Goal: Task Accomplishment & Management: Complete application form

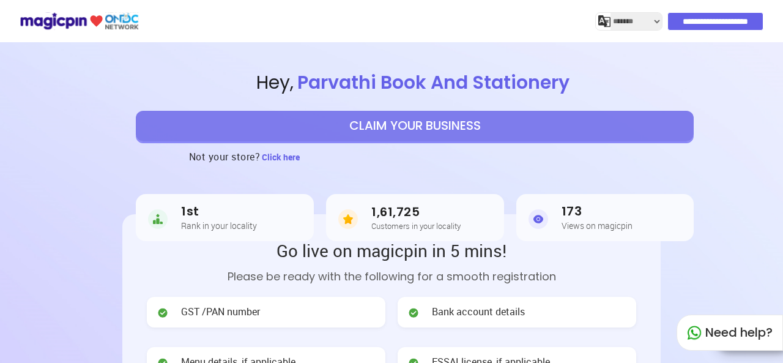
select select "*******"
click at [408, 117] on button "CLAIM YOUR BUSINESS" at bounding box center [415, 126] width 558 height 31
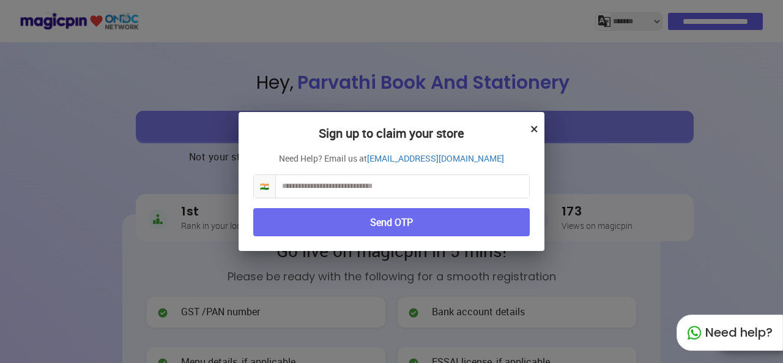
click at [374, 183] on input "text" at bounding box center [402, 186] width 253 height 23
type input "**********"
click at [388, 223] on button "Send OTP" at bounding box center [391, 222] width 276 height 29
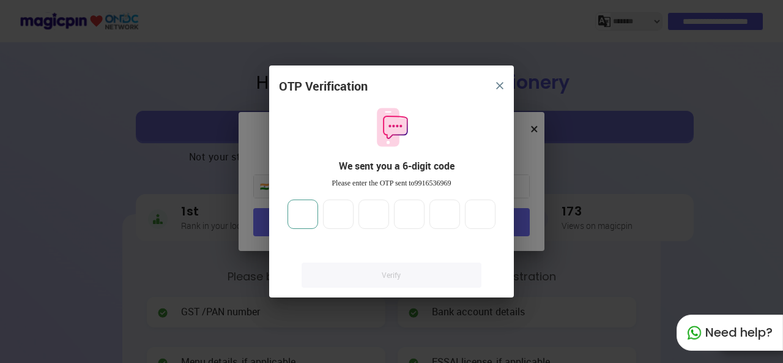
click at [304, 216] on input "number" at bounding box center [302, 213] width 31 height 29
type input "*"
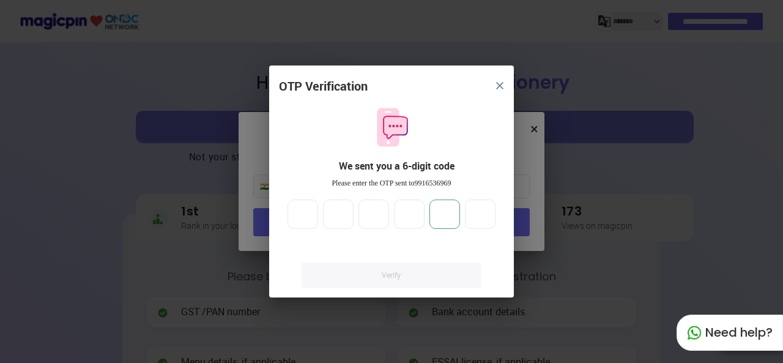
type input "*"
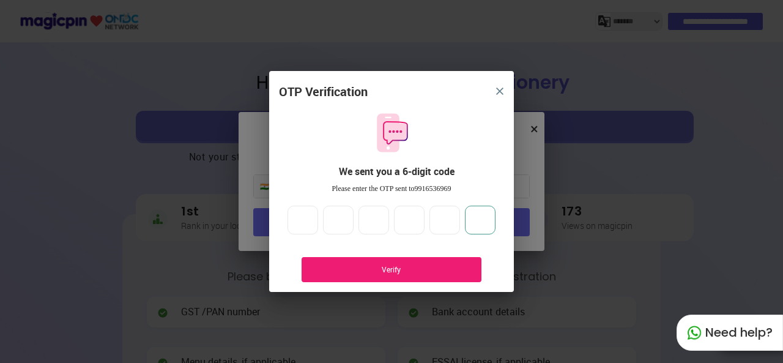
type input "*"
click at [352, 271] on div "Verify" at bounding box center [391, 269] width 143 height 10
click at [429, 263] on div "Verify" at bounding box center [391, 269] width 180 height 25
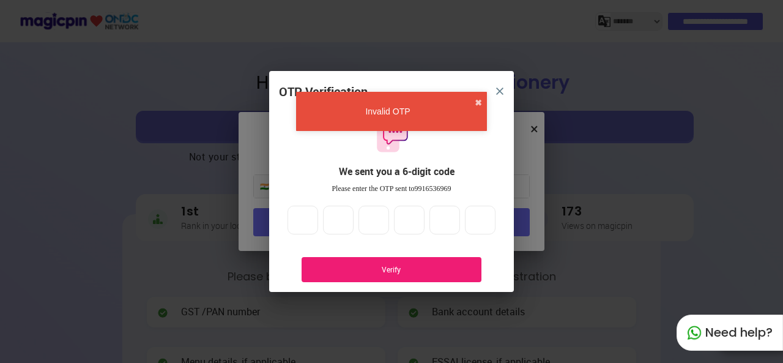
click at [499, 86] on button "close" at bounding box center [500, 91] width 22 height 22
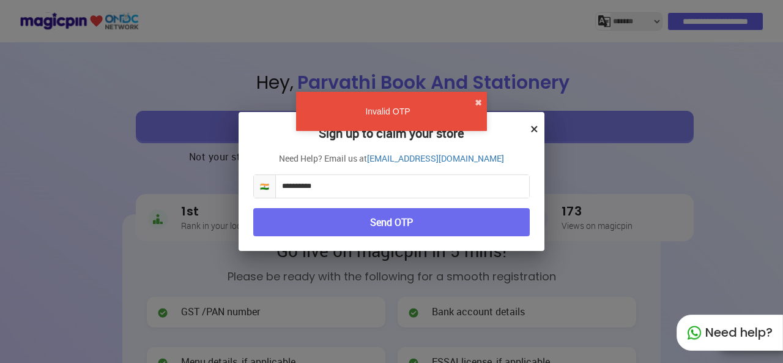
click at [381, 216] on button "Send OTP" at bounding box center [391, 222] width 276 height 29
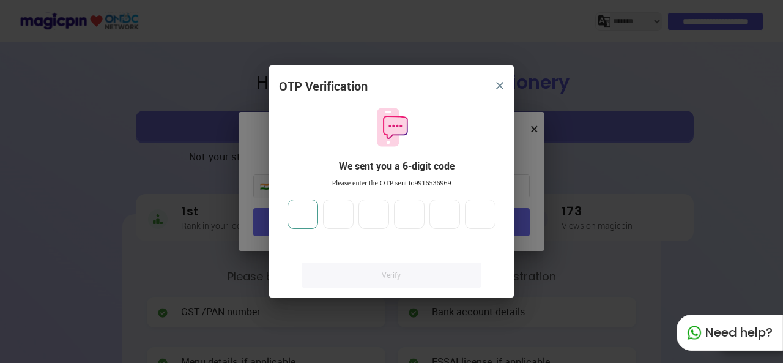
click at [298, 219] on input "number" at bounding box center [302, 213] width 31 height 29
type input "*"
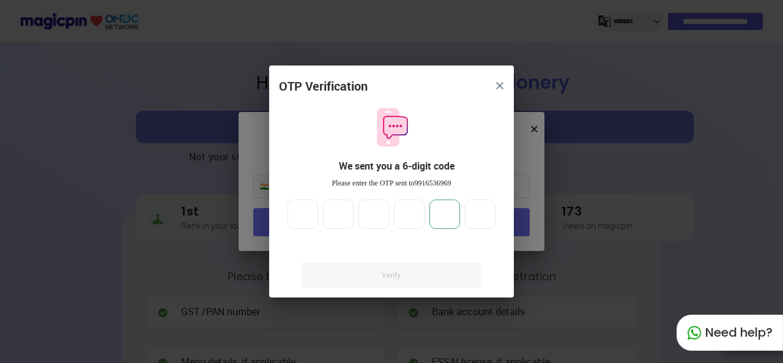
type input "*"
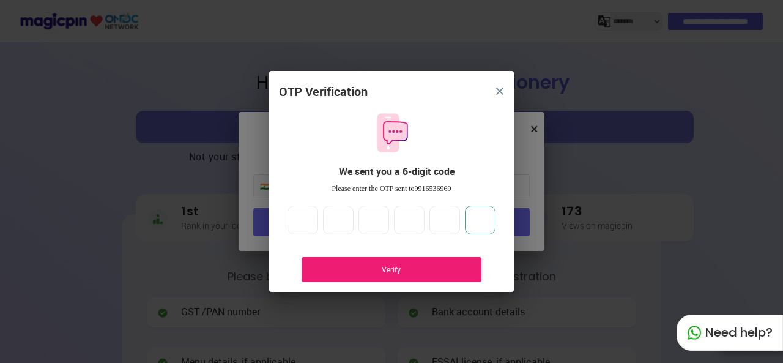
type input "*"
click at [331, 271] on div "Verify" at bounding box center [391, 269] width 143 height 10
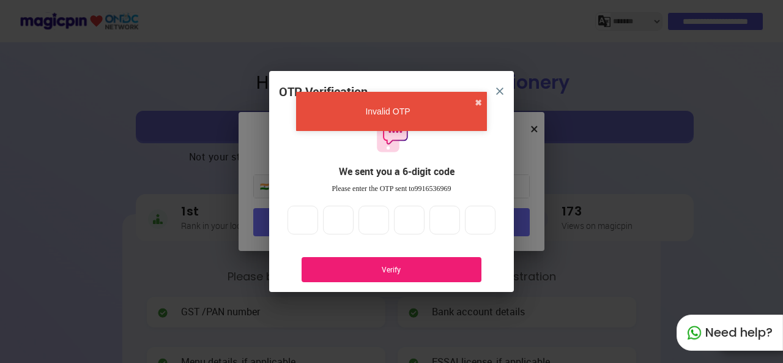
click at [496, 87] on img "close" at bounding box center [499, 90] width 7 height 7
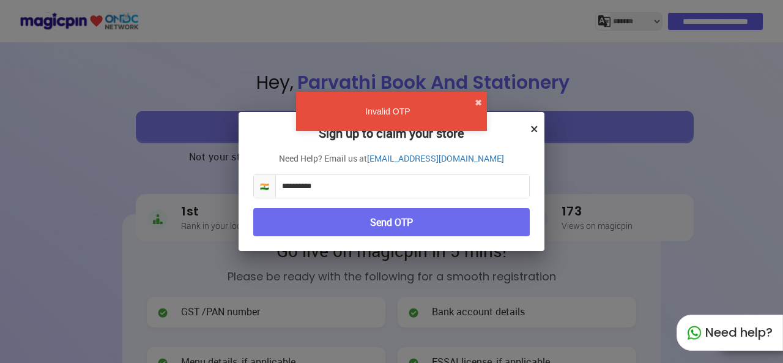
click at [530, 125] on div "**********" at bounding box center [391, 181] width 306 height 139
click at [479, 101] on button "✖" at bounding box center [477, 103] width 7 height 12
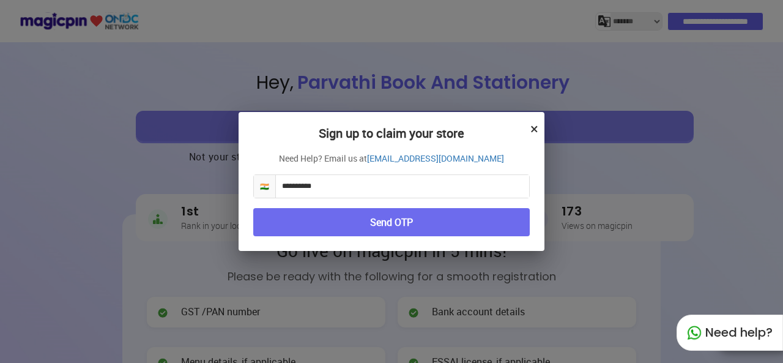
click at [534, 129] on button "×" at bounding box center [534, 128] width 8 height 21
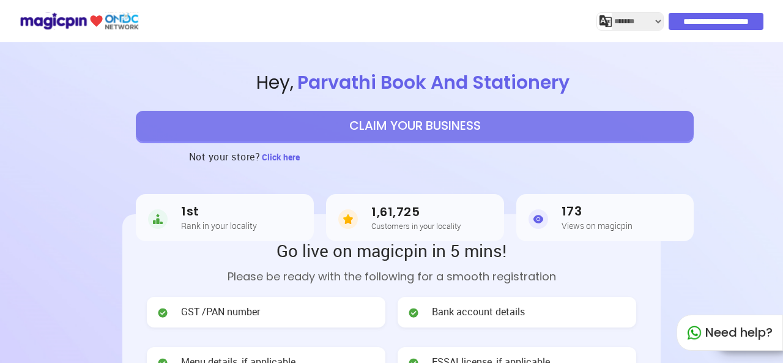
click at [701, 14] on input "**********" at bounding box center [715, 21] width 95 height 17
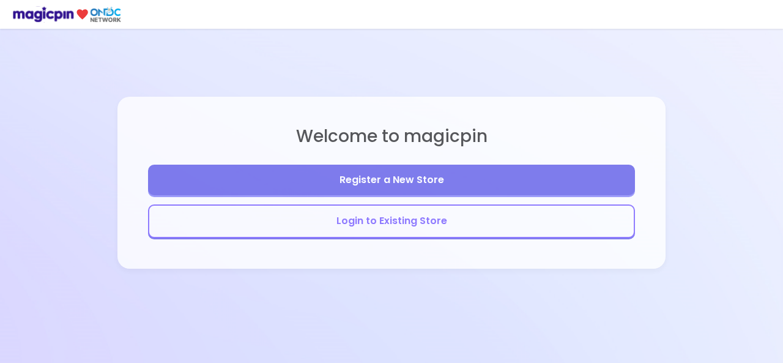
click at [451, 175] on button "Register a New Store" at bounding box center [391, 179] width 487 height 31
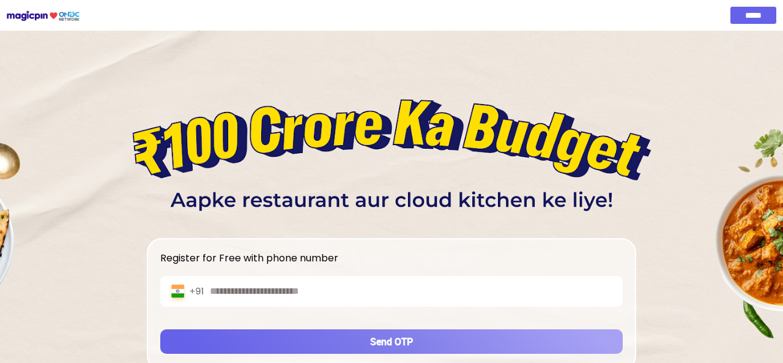
click at [308, 289] on input "text" at bounding box center [413, 291] width 406 height 14
type input "**********"
click at [319, 342] on button "Send OTP" at bounding box center [391, 341] width 462 height 24
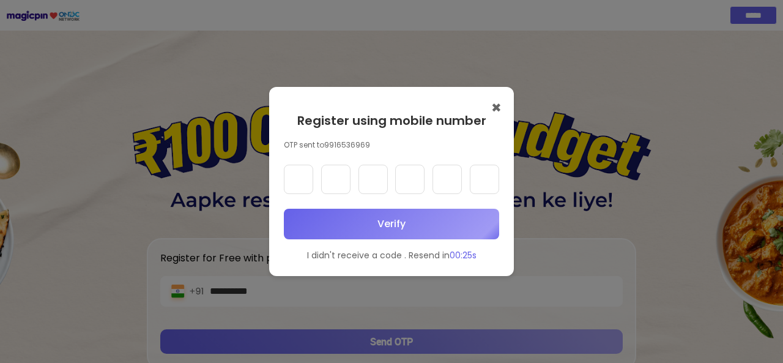
click at [302, 185] on input "text" at bounding box center [298, 178] width 29 height 29
type input "*"
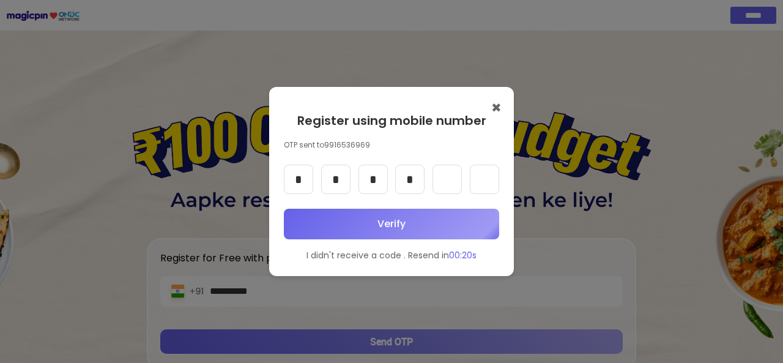
type input "*"
click at [345, 230] on button "Verify" at bounding box center [391, 223] width 215 height 31
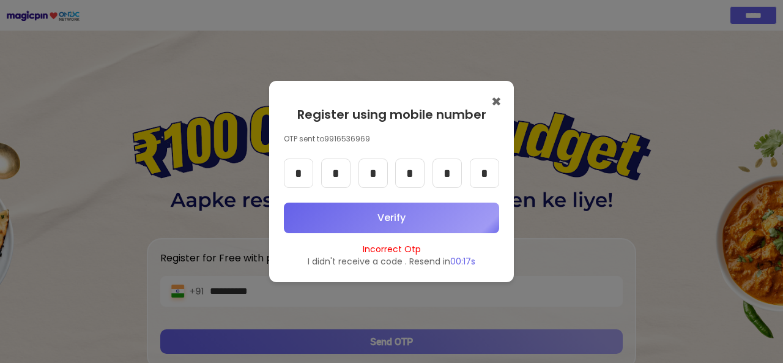
click at [376, 215] on button "Verify" at bounding box center [391, 217] width 215 height 31
click at [435, 202] on button "Verify" at bounding box center [391, 217] width 215 height 31
click at [433, 207] on button "Verify" at bounding box center [391, 217] width 215 height 31
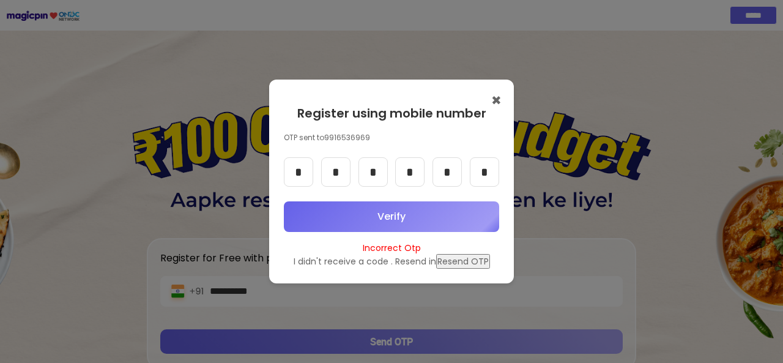
click at [372, 223] on button "Verify" at bounding box center [391, 216] width 215 height 31
click at [496, 100] on button "✖" at bounding box center [496, 101] width 10 height 18
